Goal: Task Accomplishment & Management: Manage account settings

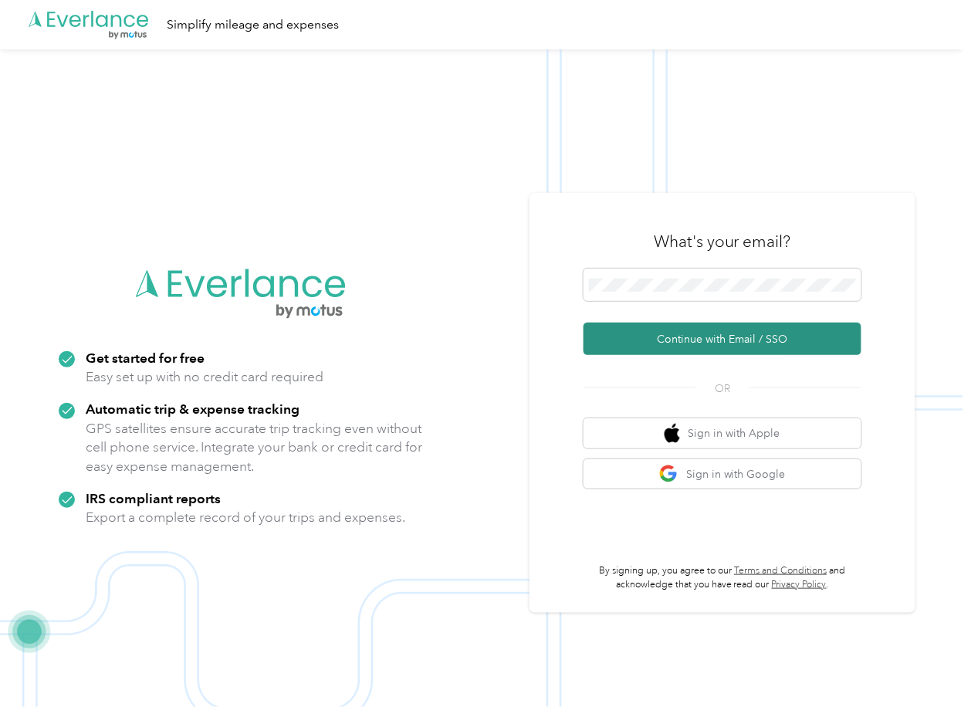
click at [624, 332] on button "Continue with Email / SSO" at bounding box center [722, 339] width 278 height 32
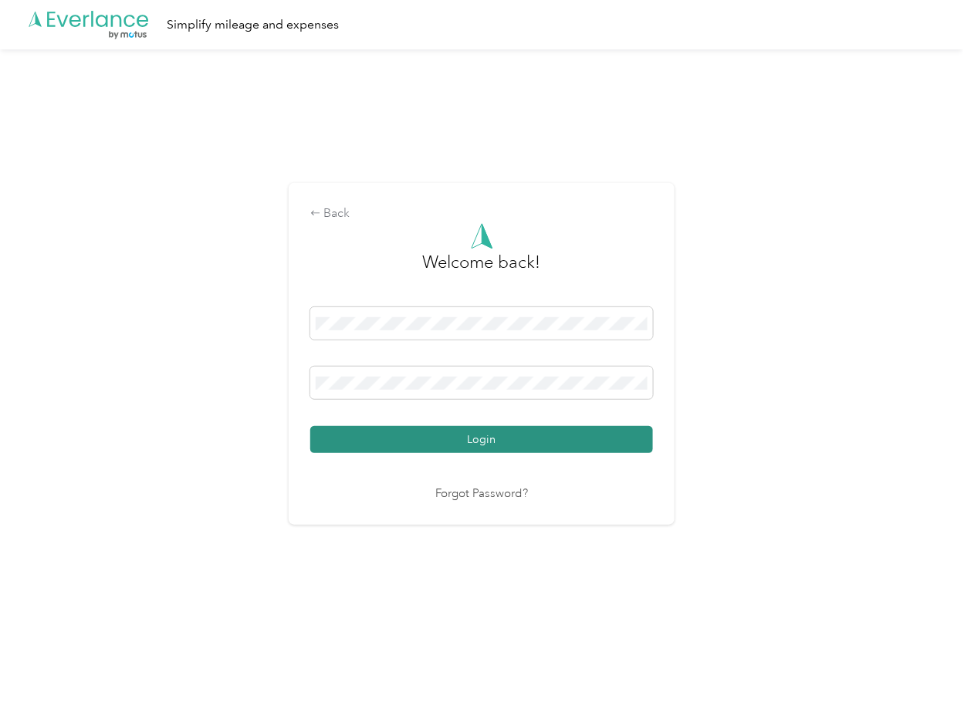
click at [377, 445] on button "Login" at bounding box center [481, 439] width 343 height 27
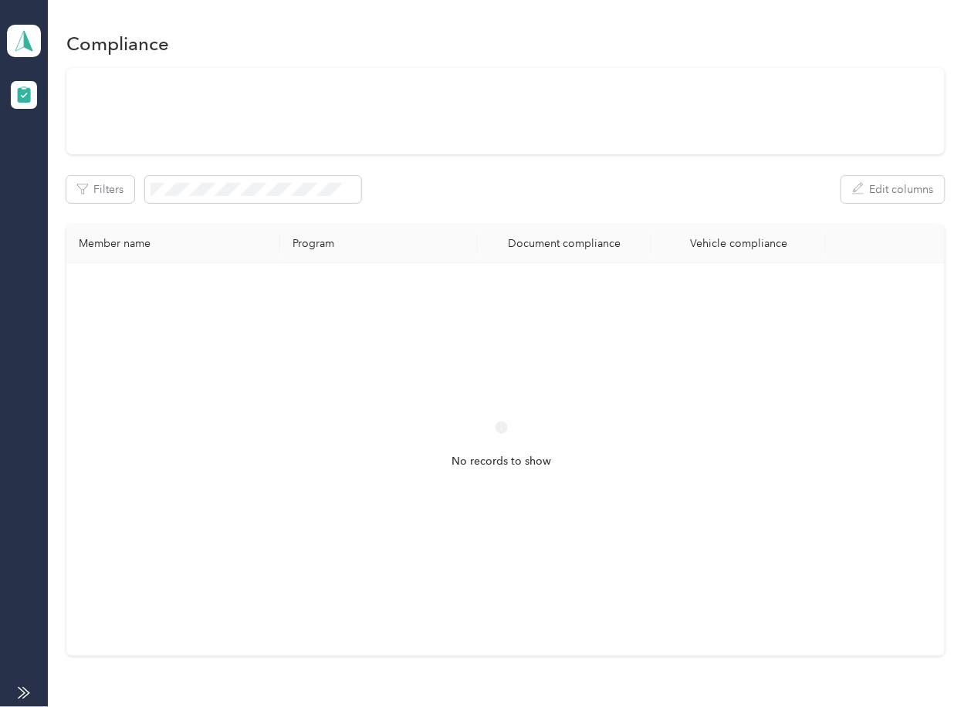
click at [634, 238] on div "Filters Edit columns Member name Program Document compliance Vehicle compliance…" at bounding box center [504, 362] width 877 height 588
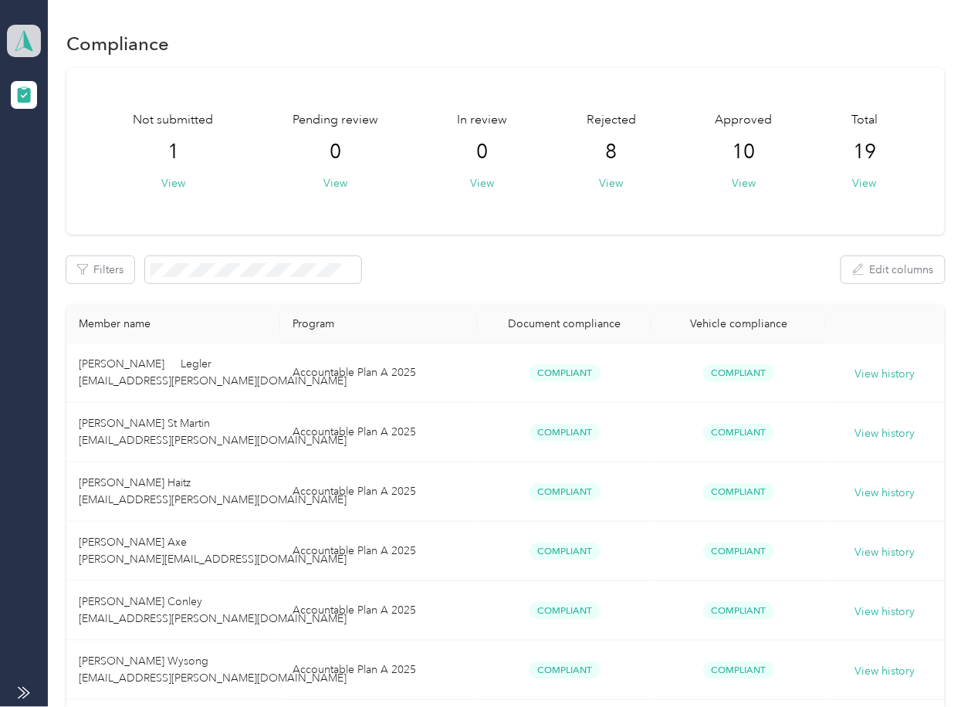
click at [25, 36] on polygon at bounding box center [28, 40] width 8 height 20
click at [69, 159] on div "Log out" at bounding box center [49, 162] width 59 height 16
